Goal: Information Seeking & Learning: Learn about a topic

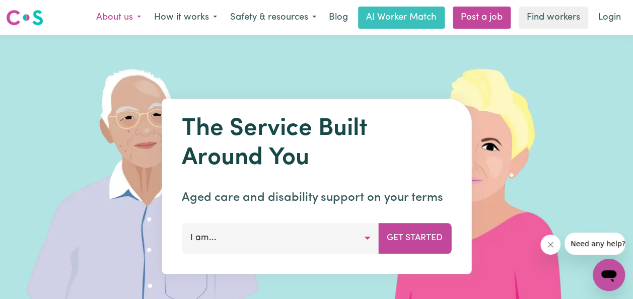
click at [107, 22] on button "About us" at bounding box center [119, 17] width 58 height 21
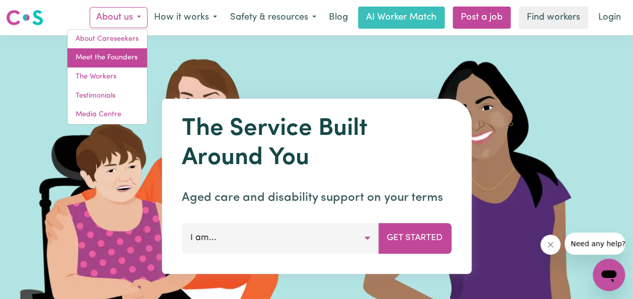
click at [117, 57] on link "Meet the Founders" at bounding box center [107, 57] width 80 height 19
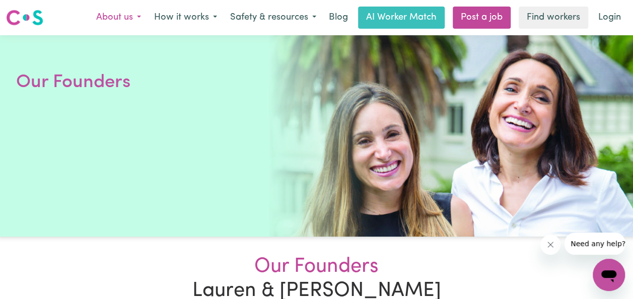
click at [122, 19] on button "About us" at bounding box center [119, 17] width 58 height 21
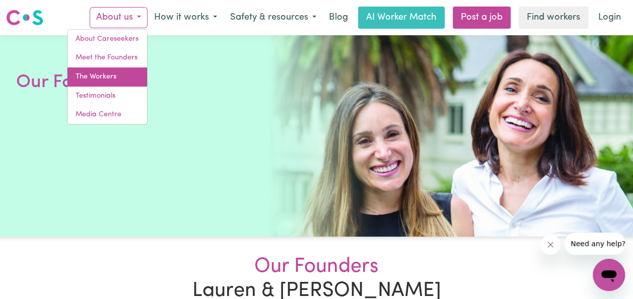
click at [104, 77] on link "The Workers" at bounding box center [107, 76] width 80 height 19
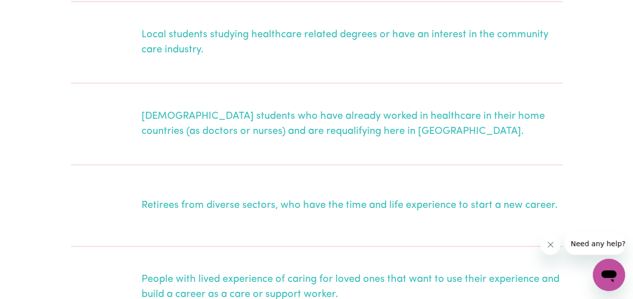
scroll to position [621, 0]
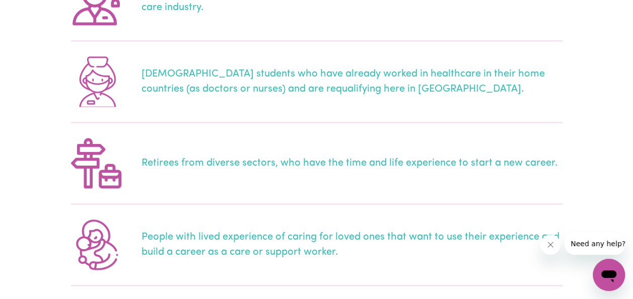
click at [576, 82] on main "The Workers The Workers On The Careseekers Platform The Careseekers Platform is…" at bounding box center [316, 264] width 633 height 1701
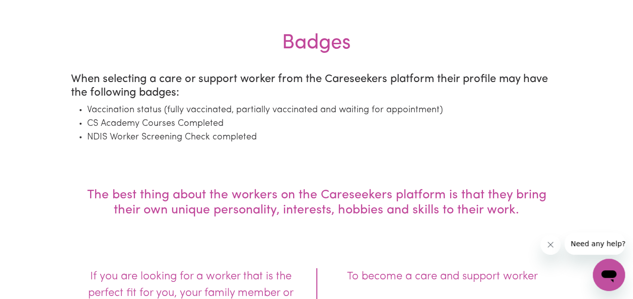
scroll to position [1337, 0]
